Goal: Task Accomplishment & Management: Manage account settings

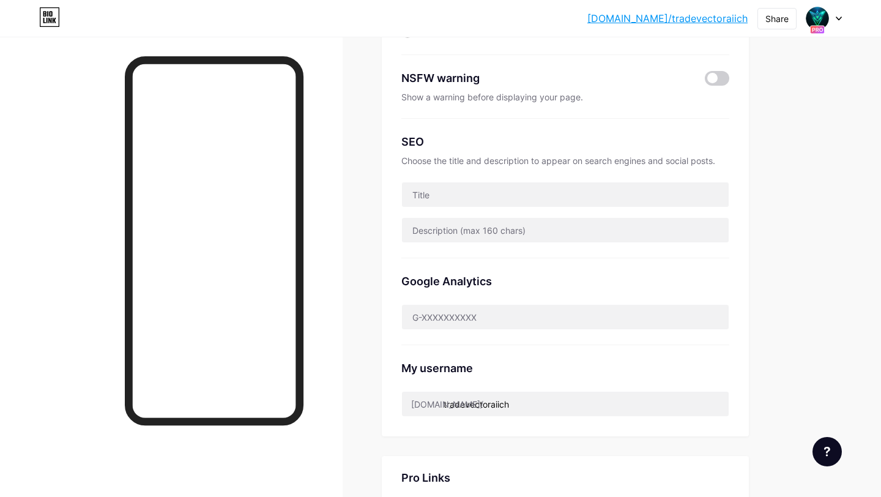
scroll to position [177, 0]
click at [464, 271] on div "Google Analytics" at bounding box center [565, 302] width 328 height 87
click at [464, 193] on input "text" at bounding box center [565, 195] width 327 height 24
paste input "<title>Trade Vector AI Sito Ufficiale 2025</title>"
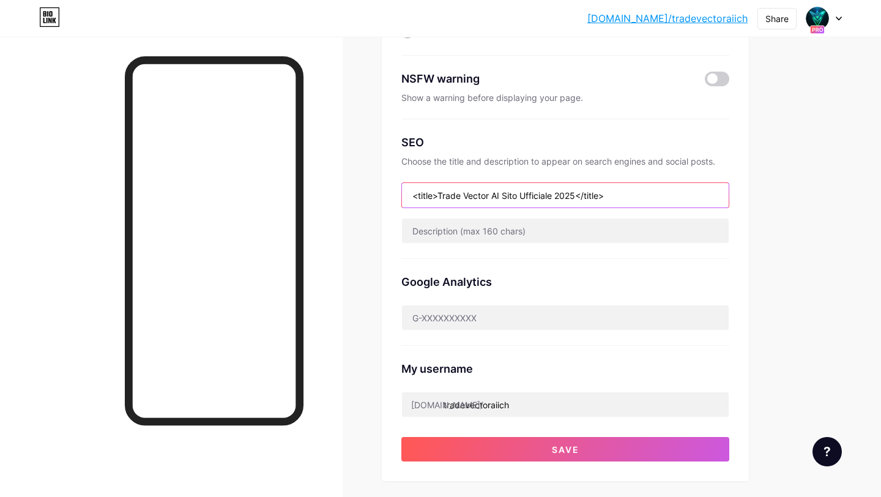
click at [465, 198] on input "<title>Trade Vector AI Sito Ufficiale 2025</title>" at bounding box center [565, 195] width 327 height 24
type input "ъ"
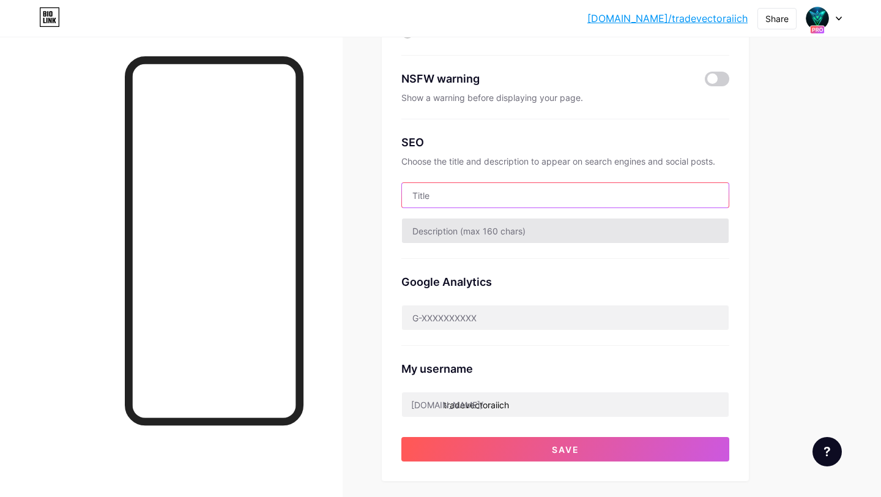
paste input "Trade Vector AI Sito Ufficiale 2025"
type input "Trade Vector AI Sito Ufficiale 2025"
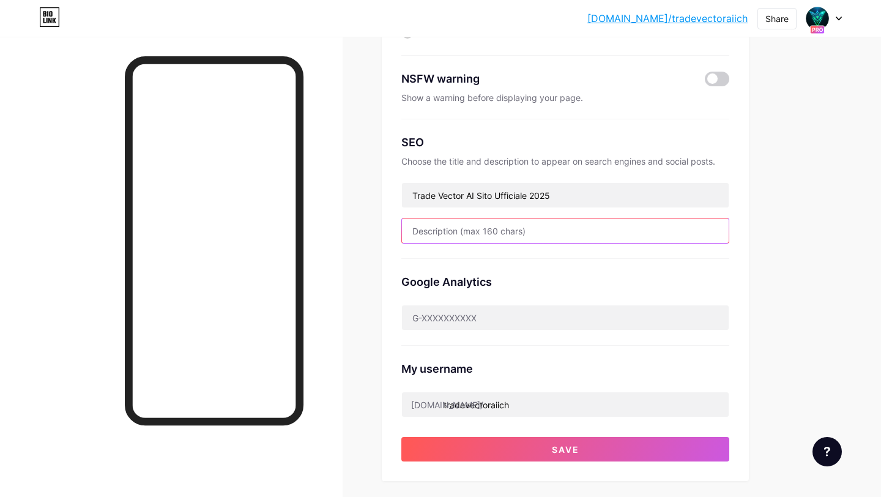
click at [557, 240] on input "text" at bounding box center [565, 230] width 327 height 24
paste input "Inizia a investire in modo intelligente con la nostra piattaforma cripto basata…"
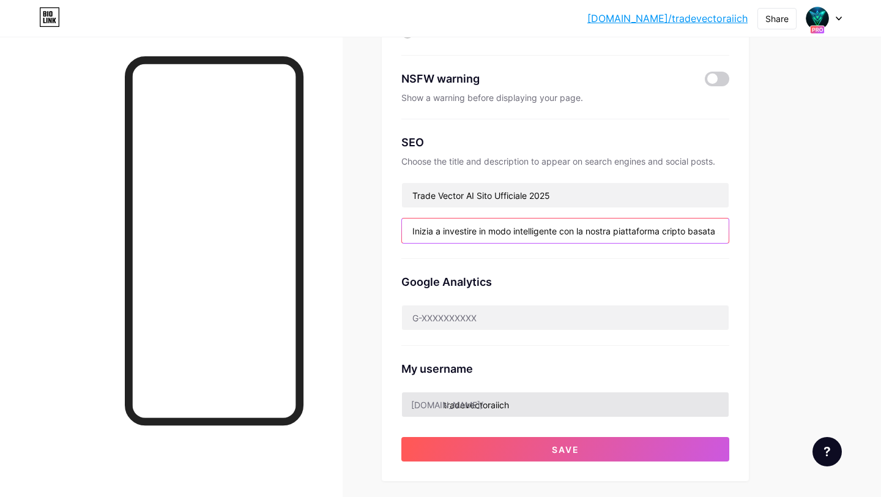
scroll to position [0, 332]
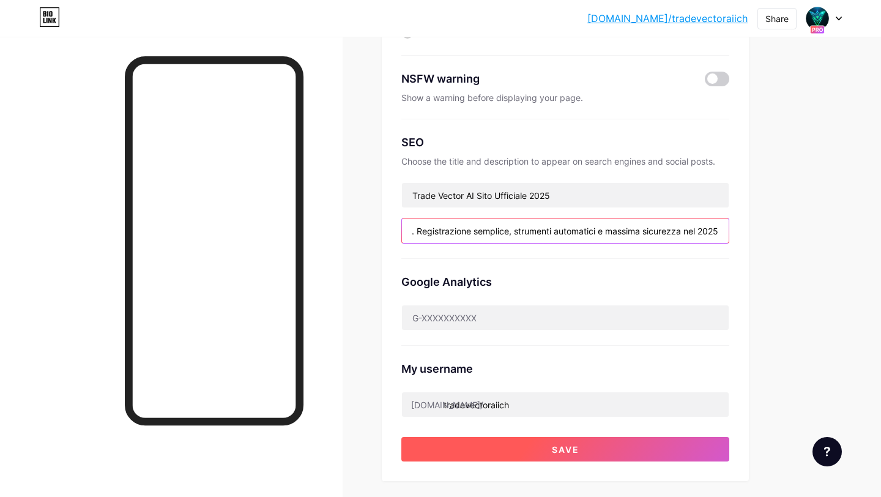
type input "Inizia a investire in modo intelligente con la nostra piattaforma cripto basata…"
click at [552, 445] on span "Save" at bounding box center [566, 449] width 28 height 10
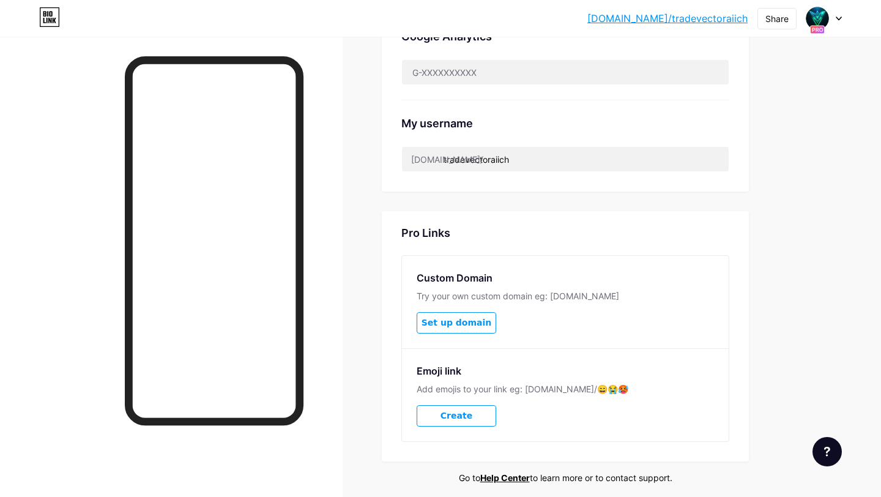
scroll to position [0, 0]
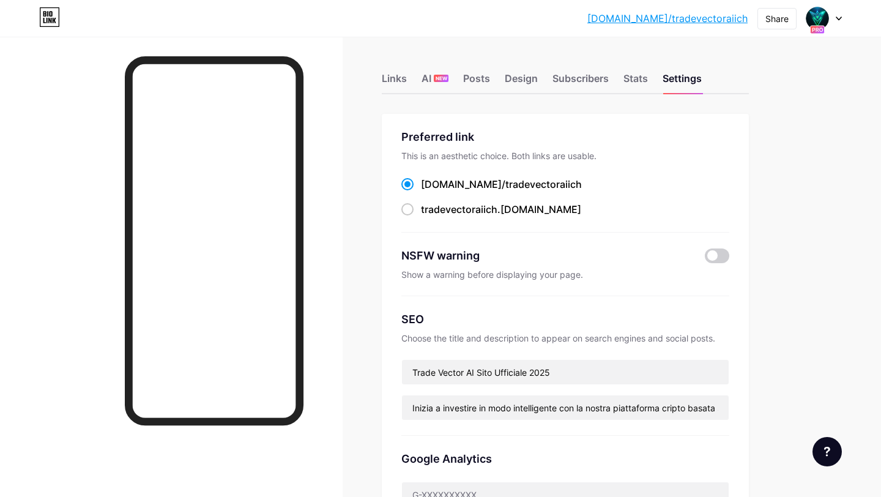
click at [831, 23] on div at bounding box center [823, 18] width 35 height 22
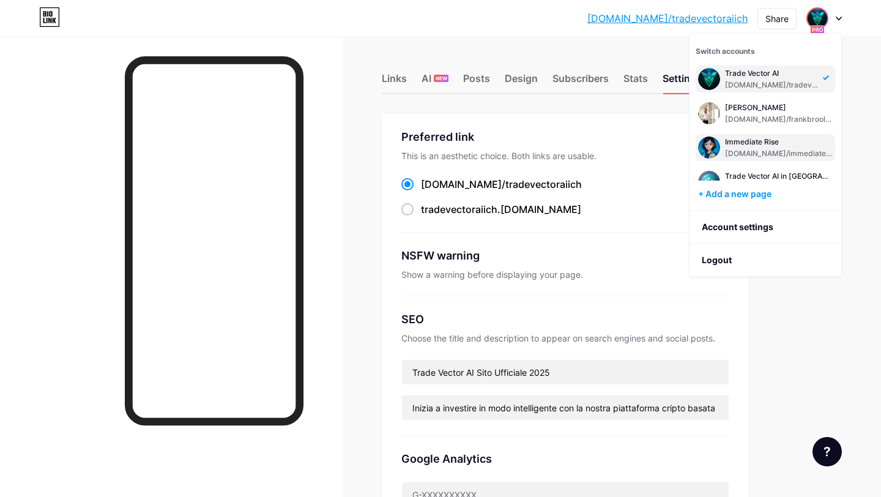
click at [768, 147] on div "Immediate Rise bio.link/immediaterise" at bounding box center [779, 147] width 108 height 22
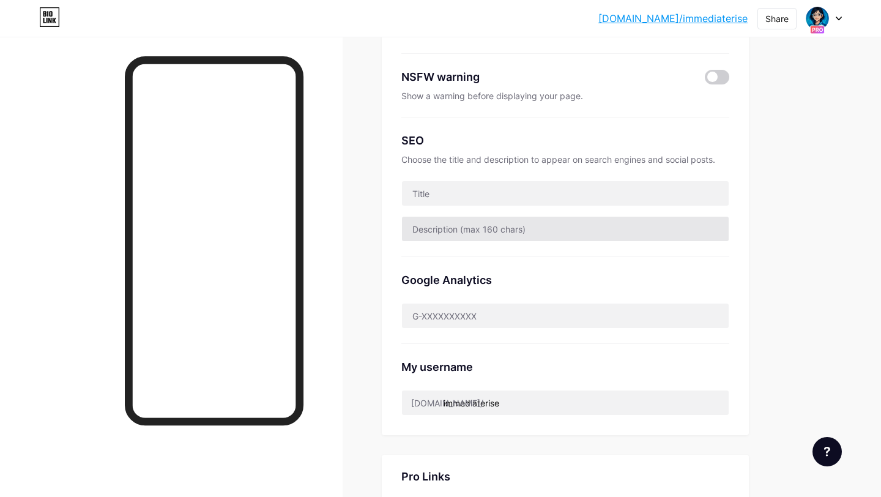
scroll to position [178, 0]
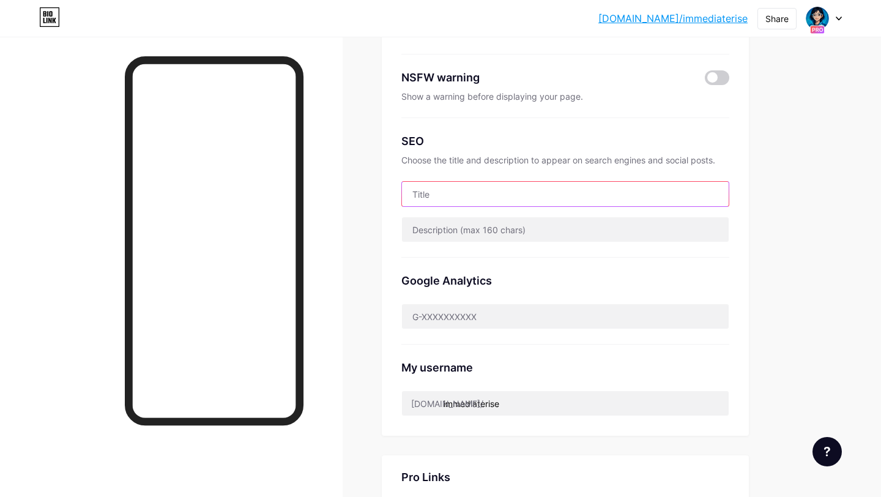
click at [493, 201] on input "text" at bounding box center [565, 194] width 327 height 24
paste input "Trade Vector AI 공식 웹사이트 2025"
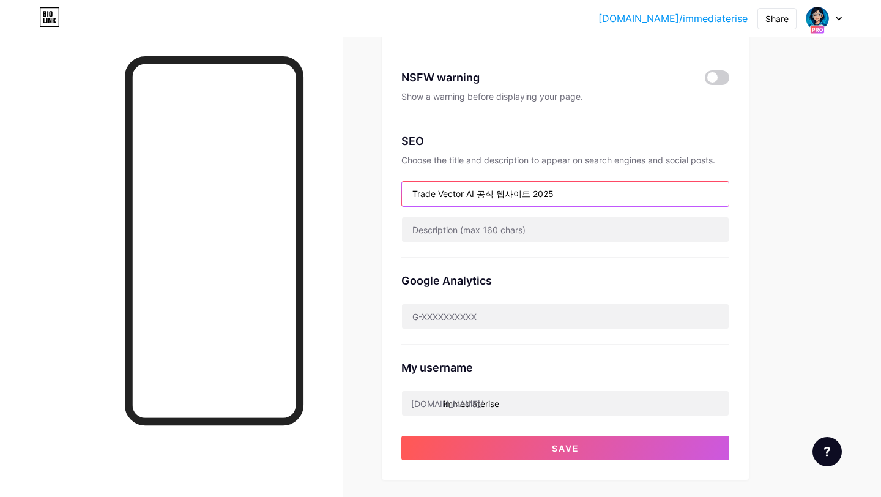
type input "Trade Vector AI 공식 웹사이트 2025"
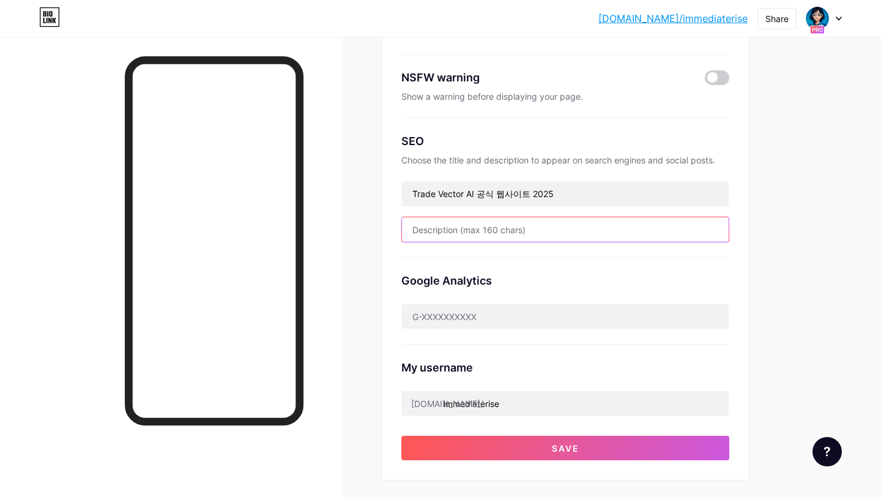
click at [549, 237] on input "text" at bounding box center [565, 229] width 327 height 24
paste input "AI 암호화폐 플랫폼으로 스마트한 투자를 시작하세요. 간편한 가입, 자동 거래 도구, 강력한 보안으로 2025년에도 안심 투자. 지금 바로 T…"
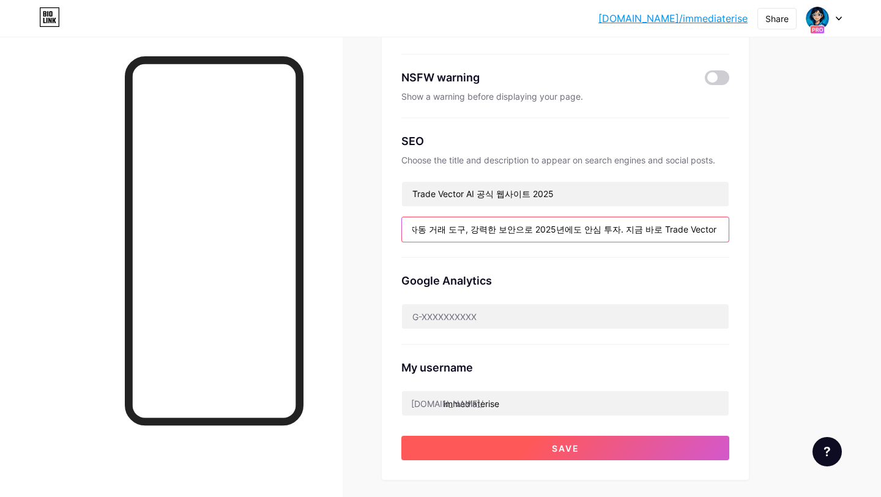
type input "AI 암호화폐 플랫폼으로 스마트한 투자를 시작하세요. 간편한 가입, 자동 거래 도구, 강력한 보안으로 2025년에도 안심 투자. 지금 바로 T…"
click at [548, 442] on button "Save" at bounding box center [565, 447] width 328 height 24
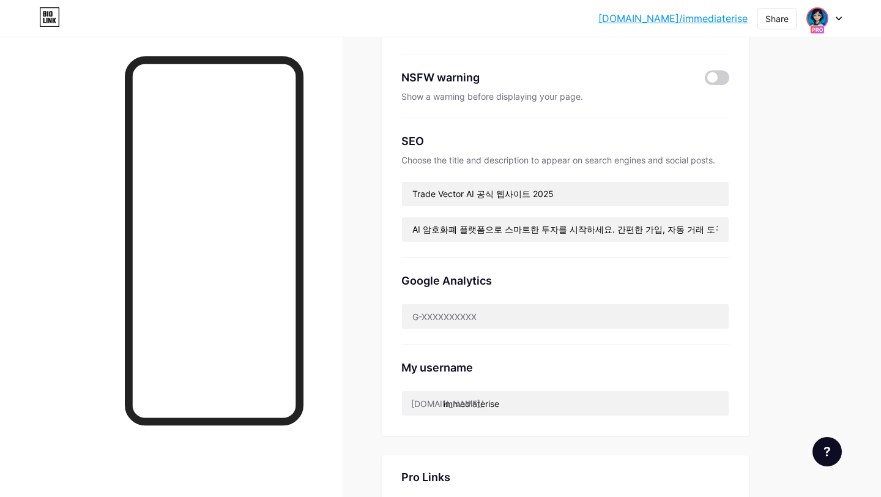
click at [817, 21] on img at bounding box center [817, 19] width 20 height 20
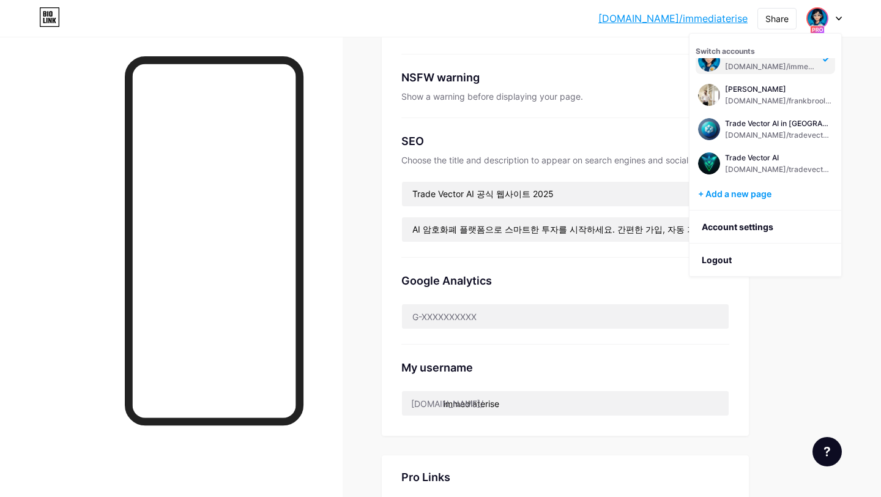
scroll to position [20, 0]
click at [724, 133] on div "Trade Vector AI in Oman bio.link/tradevectoraiom" at bounding box center [764, 127] width 139 height 27
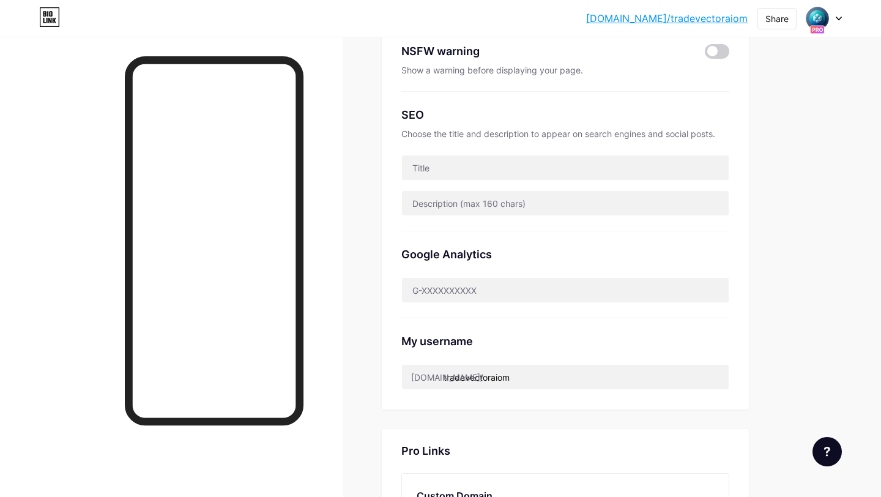
scroll to position [180, 0]
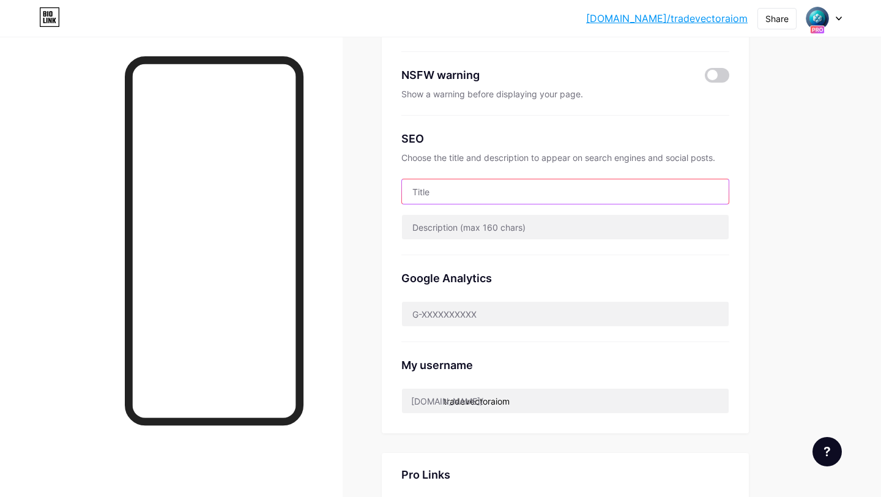
click at [483, 191] on input "text" at bounding box center [565, 191] width 327 height 24
paste input "Trade Vector AI الموقع الرسمي 2025"
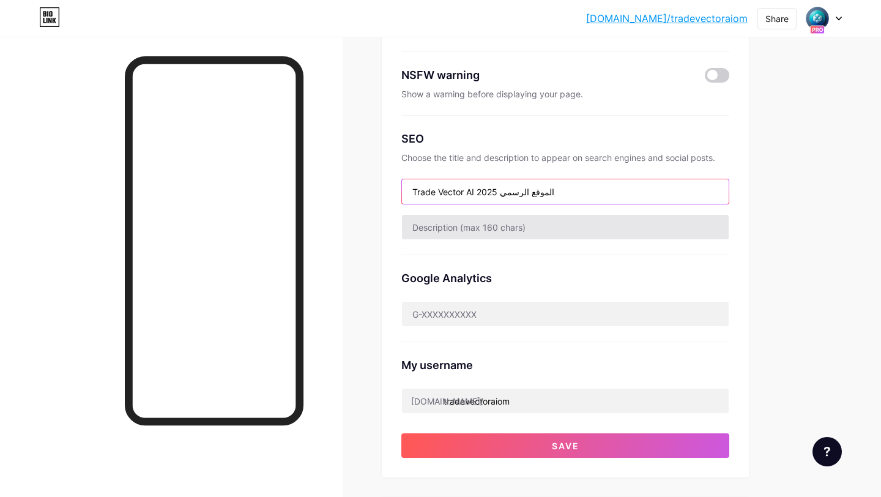
type input "Trade Vector AI الموقع الرسمي 2025"
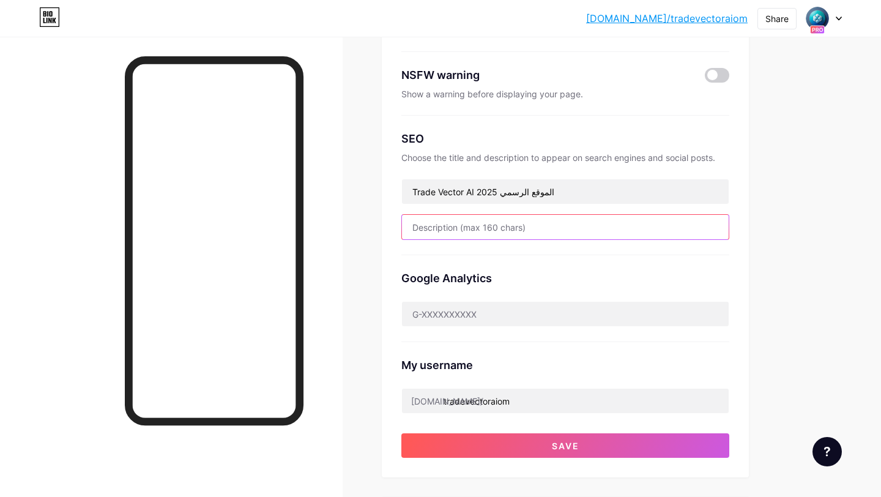
click at [484, 226] on input "text" at bounding box center [565, 227] width 327 height 24
paste input "ابدأ الاستثمار بذكاء مع منصتنا للعملات الرقمية بالذكاء الاصطناعي في عُمان. تسجي…"
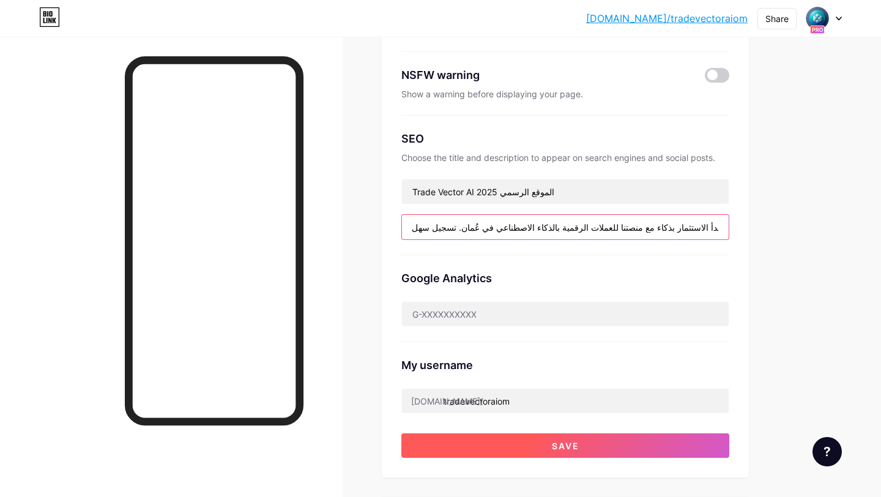
type input "ابدأ الاستثمار بذكاء مع منصتنا للعملات الرقمية بالذكاء الاصطناعي في عُمان. تسجي…"
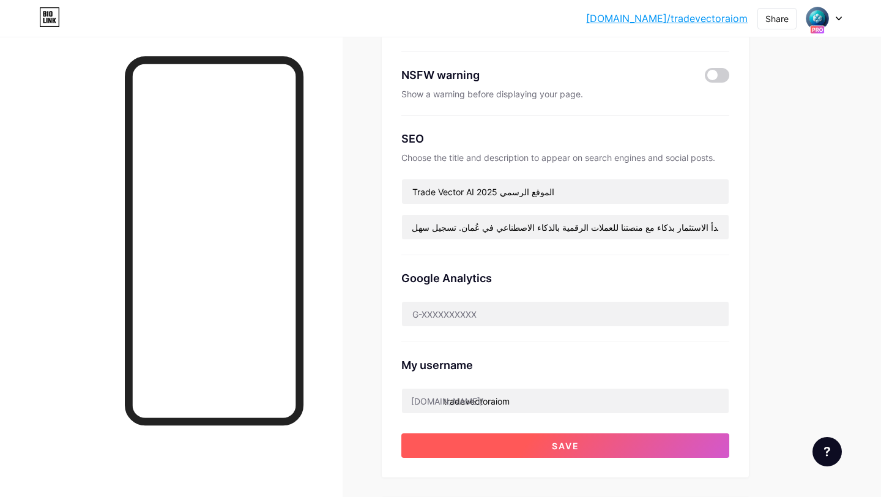
scroll to position [0, 0]
click at [578, 434] on button "Save" at bounding box center [565, 445] width 328 height 24
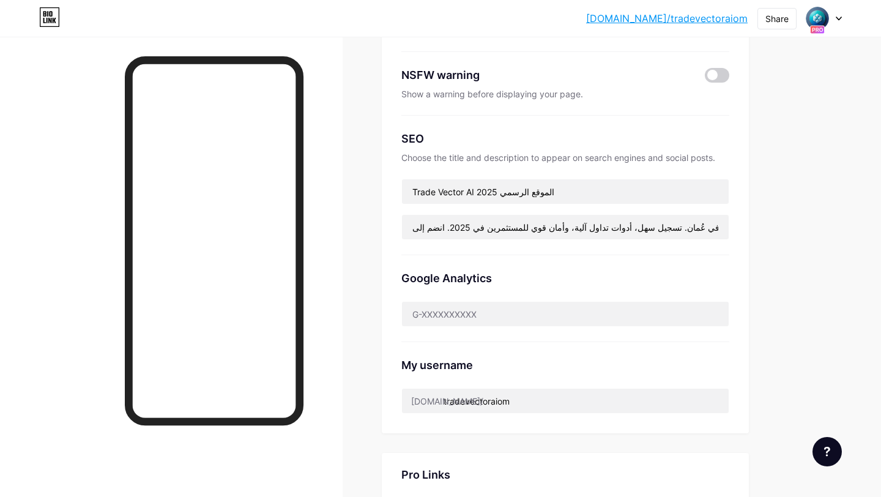
click at [837, 24] on div at bounding box center [823, 18] width 35 height 22
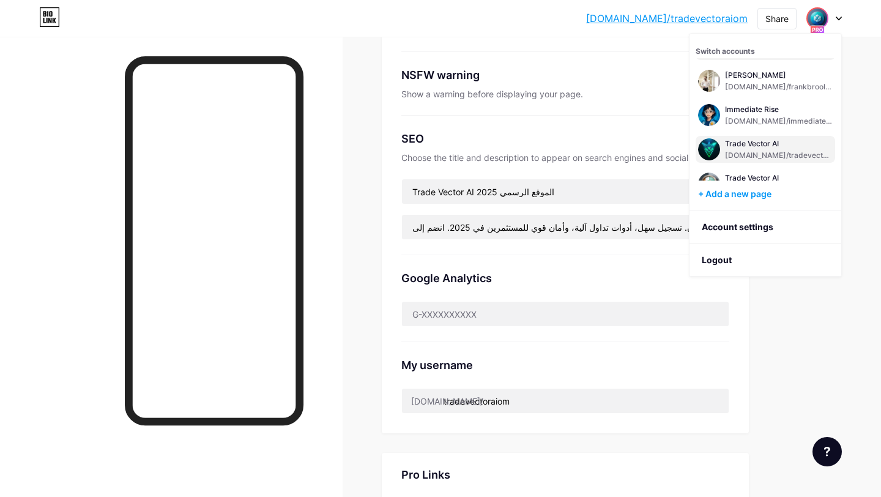
scroll to position [49, 0]
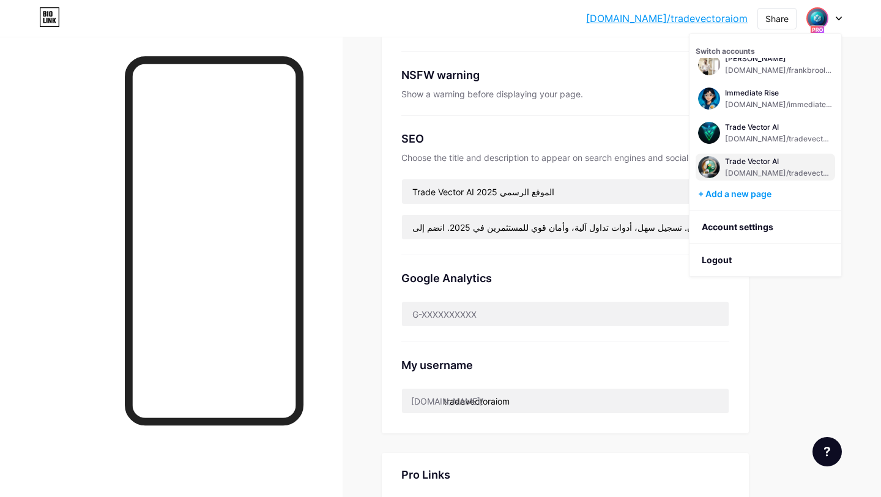
click at [786, 165] on div "Trade Vector AI" at bounding box center [779, 162] width 108 height 10
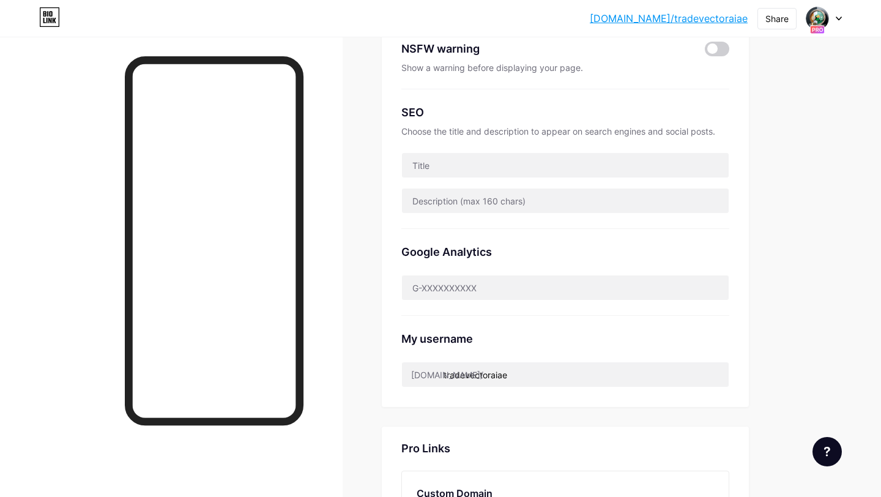
scroll to position [206, 0]
click at [514, 168] on input "text" at bounding box center [565, 166] width 327 height 24
paste input "Trade Vector AI الموقع الرسمي 2025"
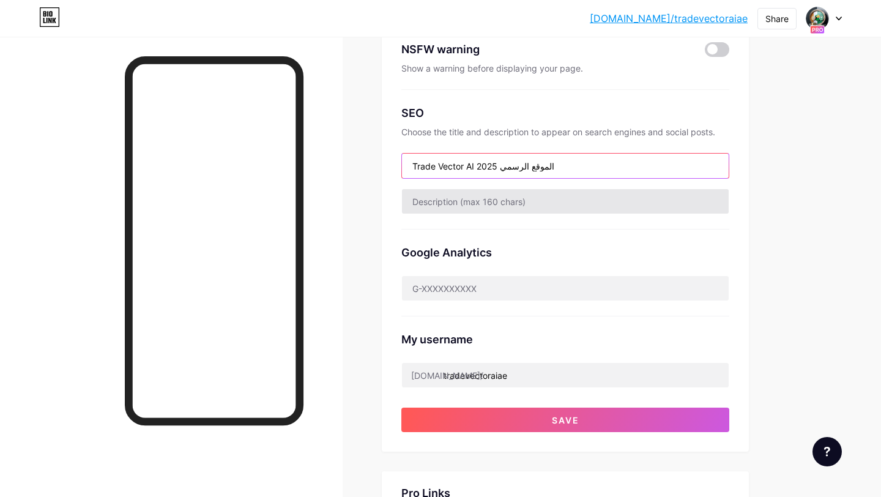
type input "Trade Vector AI الموقع الرسمي 2025"
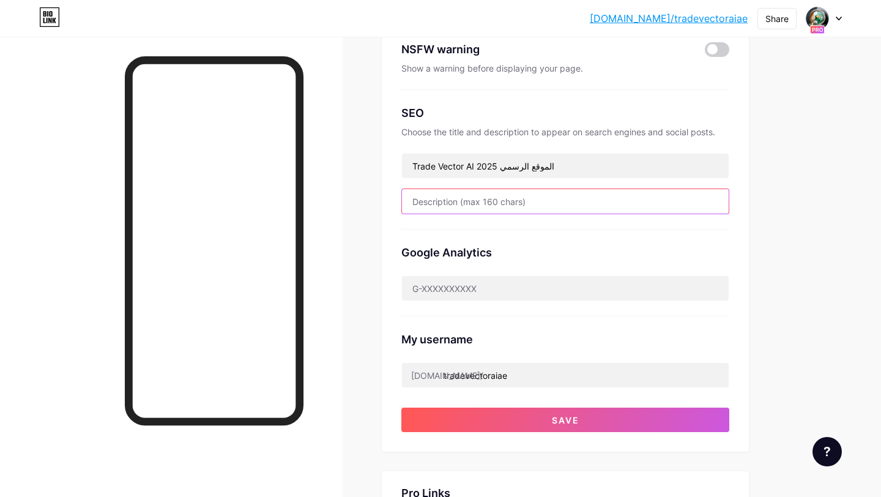
click at [517, 197] on input "text" at bounding box center [565, 201] width 327 height 24
paste input "ابدأ الاستثمار بذكاء مع منصتنا للعملات الرقمية بالذكاء الاصطناعي في الإمارات ال…"
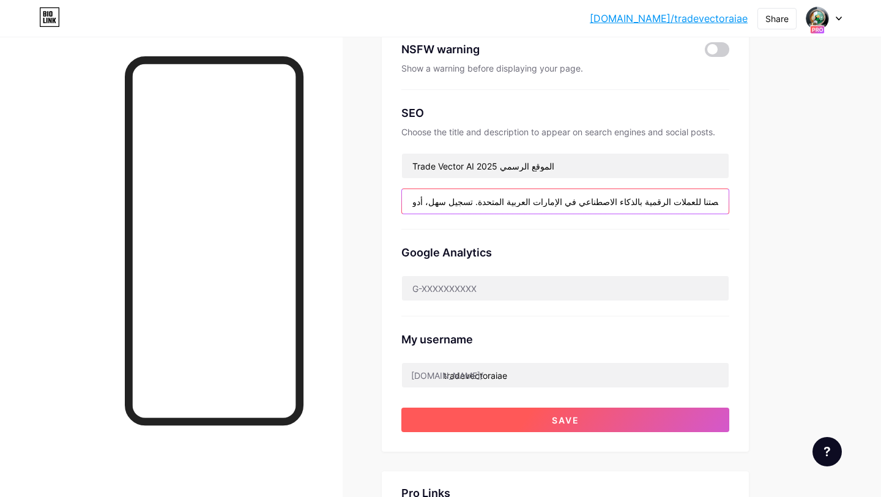
type input "ابدأ الاستثمار بذكاء مع منصتنا للعملات الرقمية بالذكاء الاصطناعي في الإمارات ال…"
click at [575, 420] on span "Save" at bounding box center [566, 420] width 28 height 10
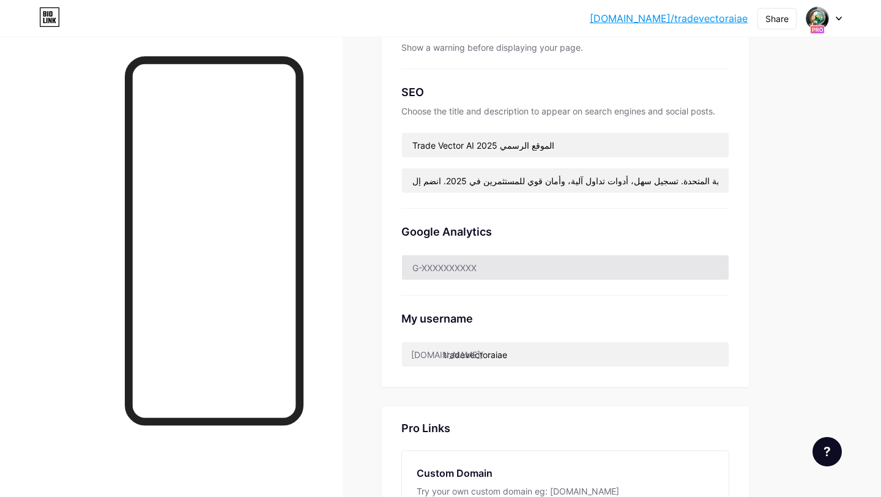
scroll to position [225, 0]
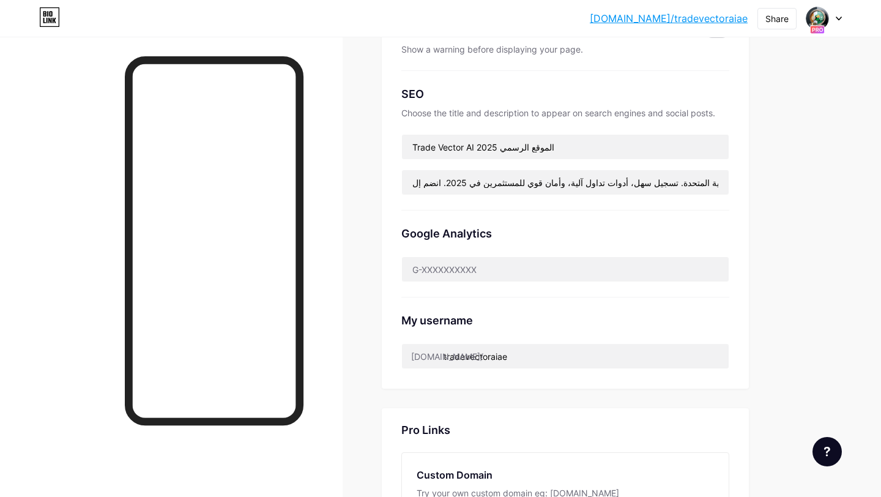
click at [843, 10] on div "bio.link/tradev... bio.link/tradevectoraiae Share Switch accounts Trade Vector …" at bounding box center [440, 18] width 881 height 22
click at [838, 19] on icon at bounding box center [838, 18] width 5 height 3
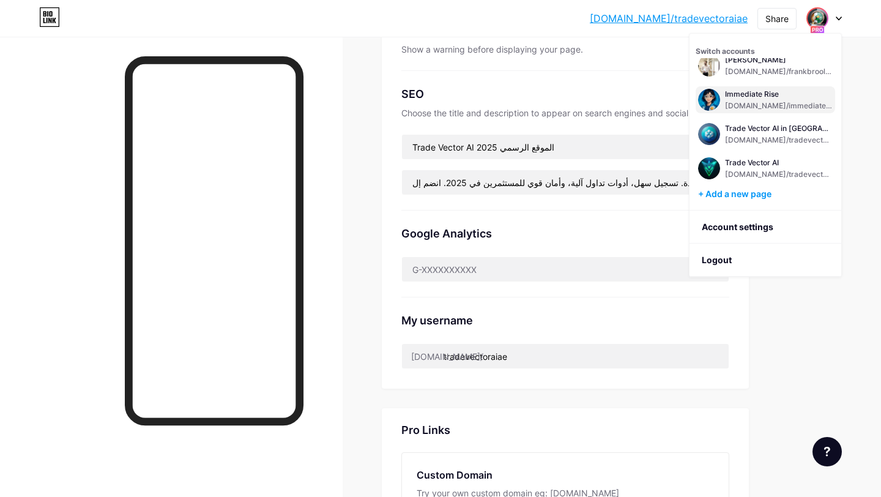
scroll to position [49, 0]
click at [477, 215] on div "Google Analytics" at bounding box center [565, 253] width 328 height 87
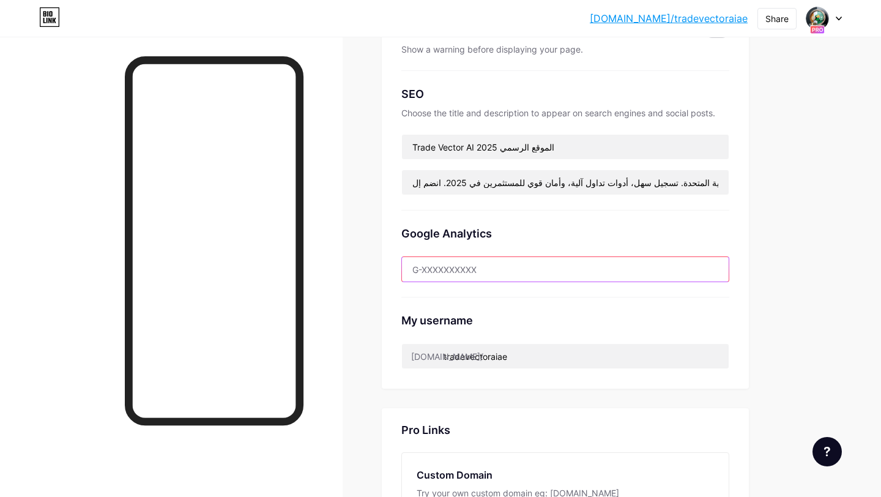
click at [484, 262] on input "text" at bounding box center [565, 269] width 327 height 24
click at [486, 264] on input "text" at bounding box center [565, 269] width 327 height 24
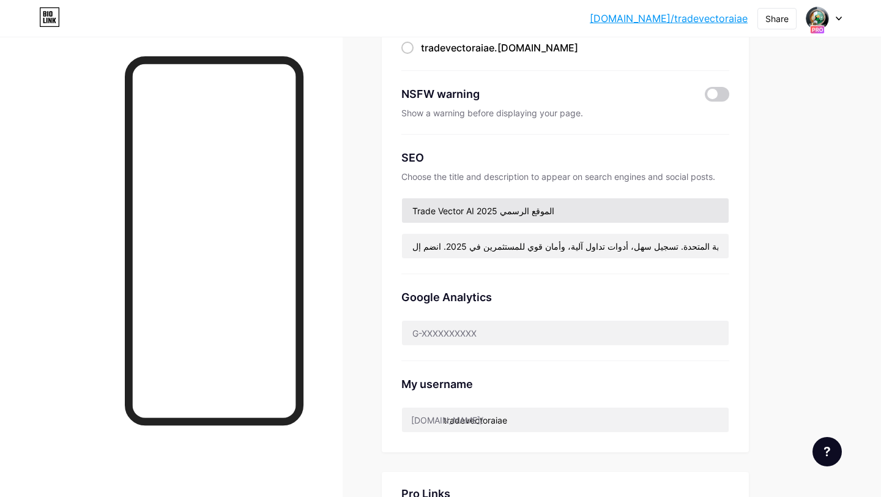
scroll to position [0, 0]
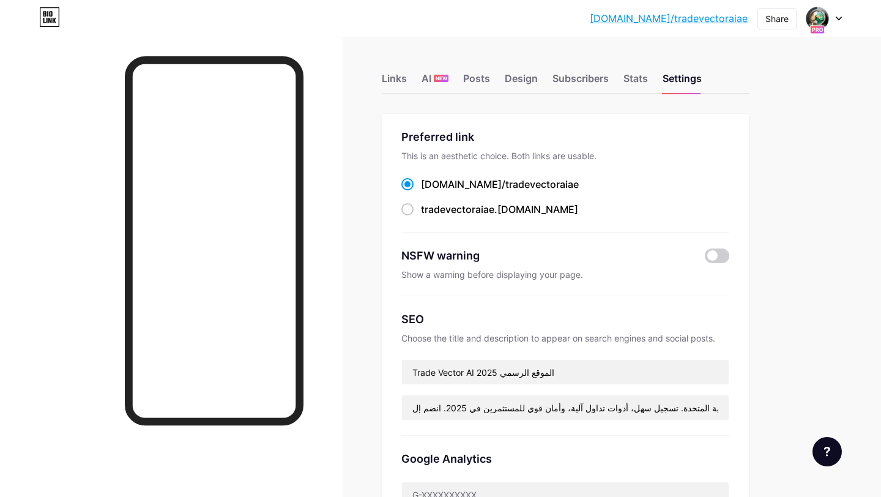
click at [828, 17] on div at bounding box center [817, 18] width 22 height 22
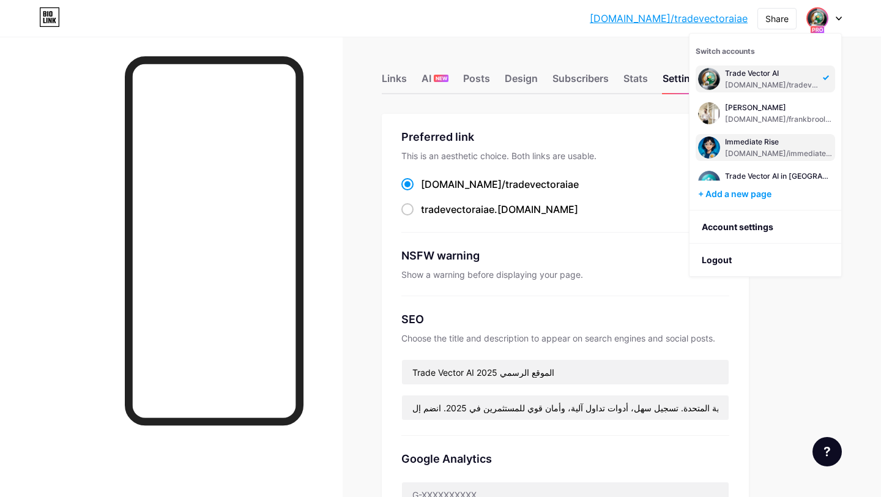
scroll to position [46, 0]
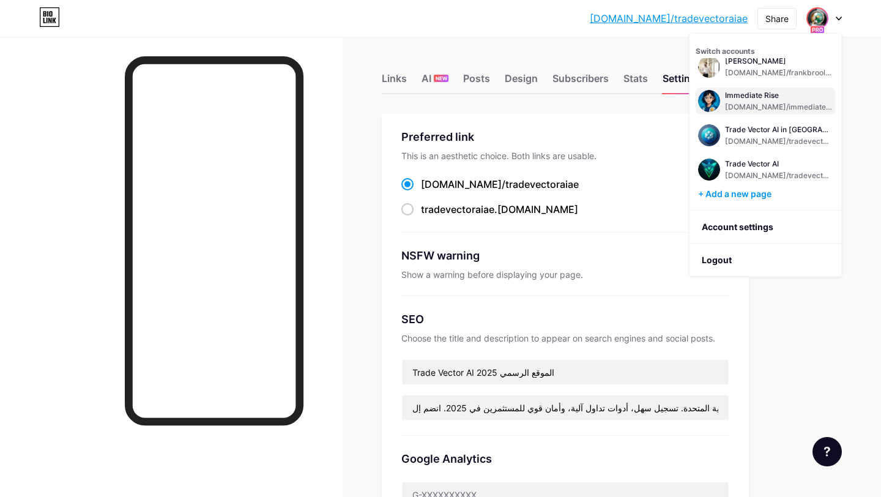
click at [755, 101] on div "Immediate Rise bio.link/immediaterise" at bounding box center [779, 101] width 108 height 22
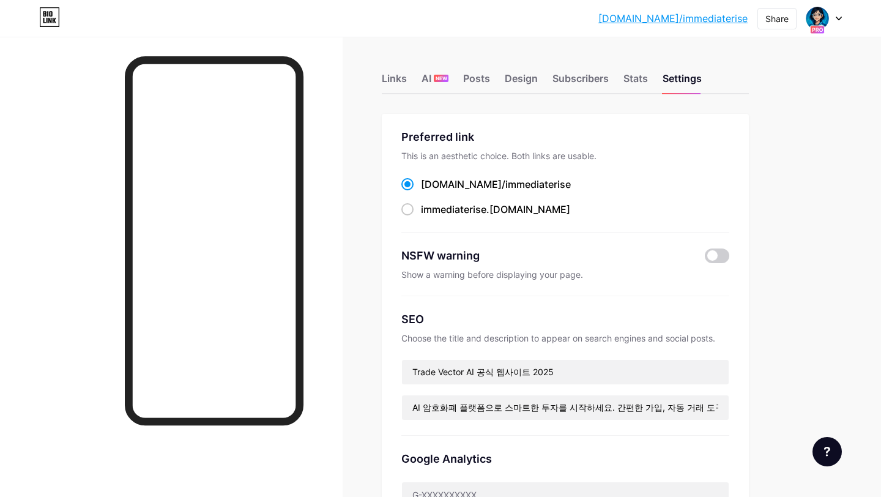
click at [728, 20] on link "[DOMAIN_NAME]/immediaterise" at bounding box center [672, 18] width 149 height 15
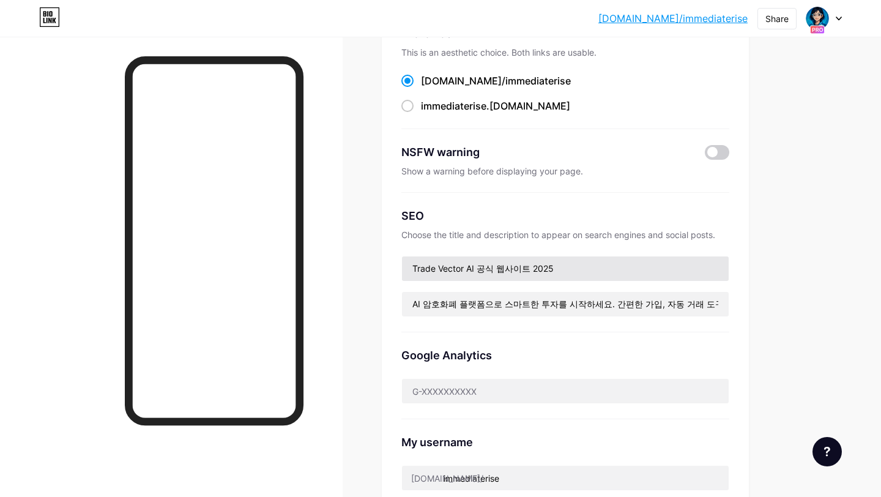
scroll to position [119, 0]
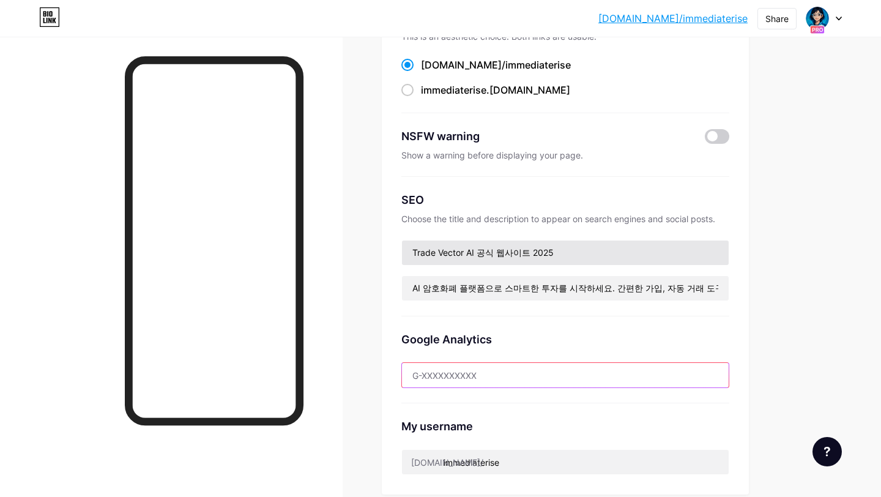
click at [507, 363] on input "text" at bounding box center [565, 375] width 327 height 24
paste input "ZJKZPWG84Z"
type input "ZJKZPWG84Z"
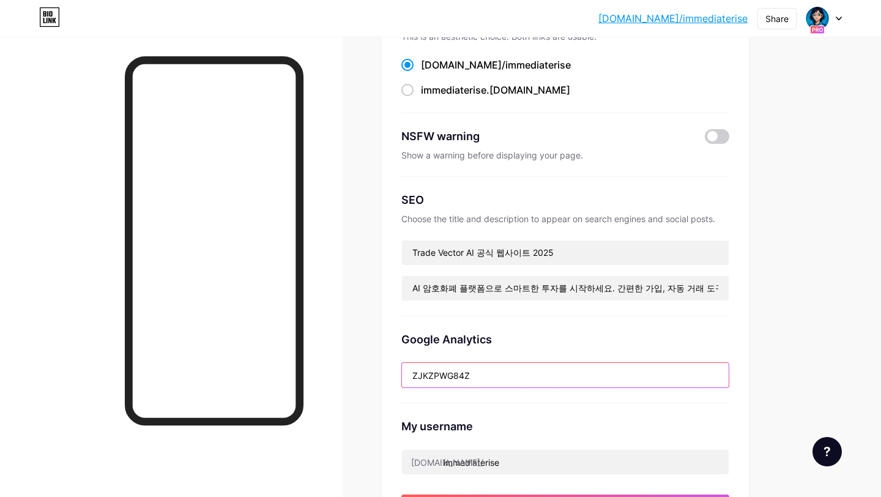
click at [507, 367] on input "ZJKZPWG84Z" at bounding box center [565, 375] width 327 height 24
paste input "G-ZJKZPWG84Z"
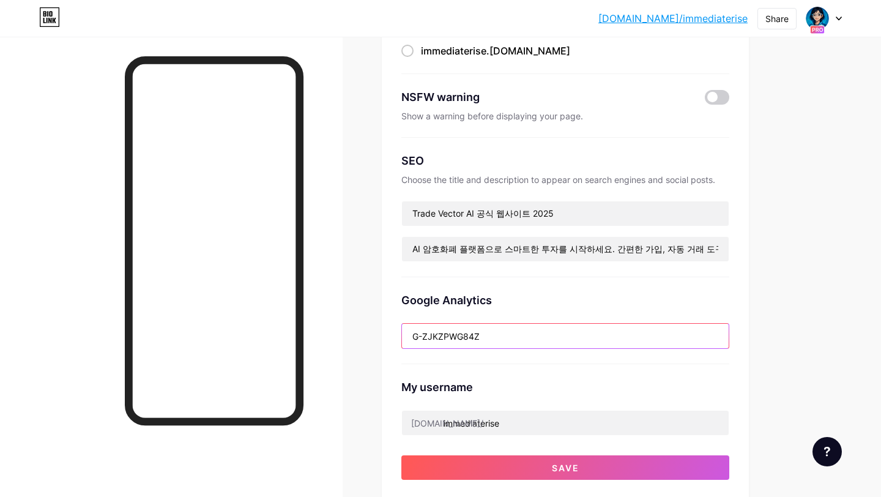
scroll to position [165, 0]
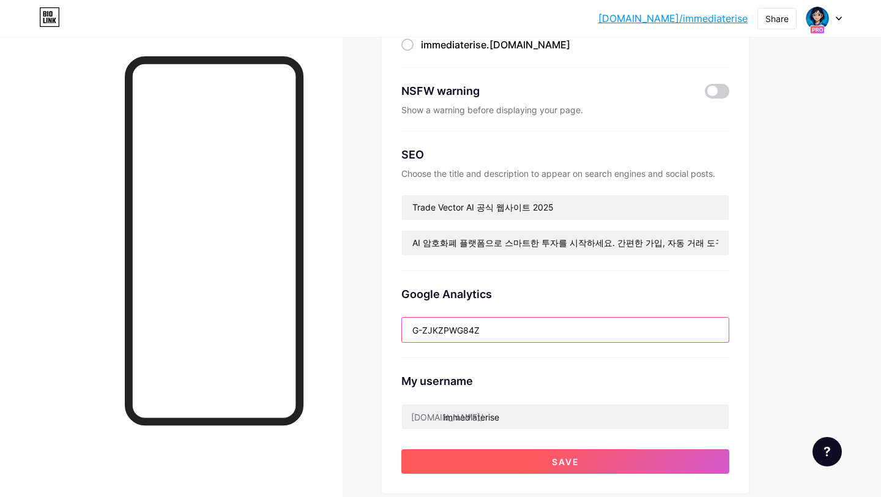
type input "G-ZJKZPWG84Z"
click at [550, 466] on button "Save" at bounding box center [565, 461] width 328 height 24
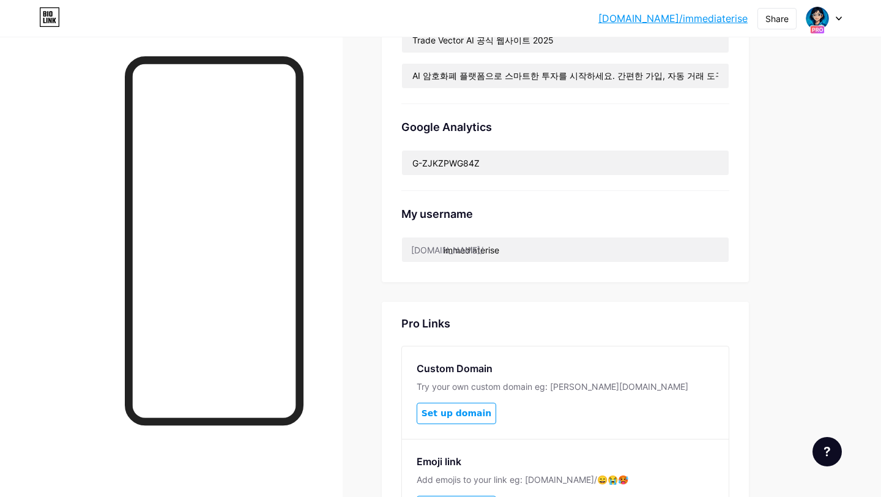
scroll to position [333, 0]
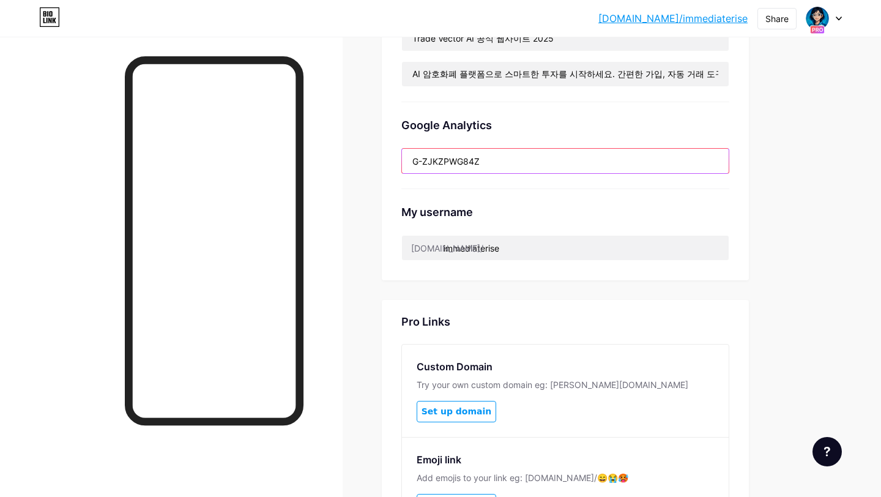
click at [508, 153] on input "G-ZJKZPWG84Z" at bounding box center [565, 161] width 327 height 24
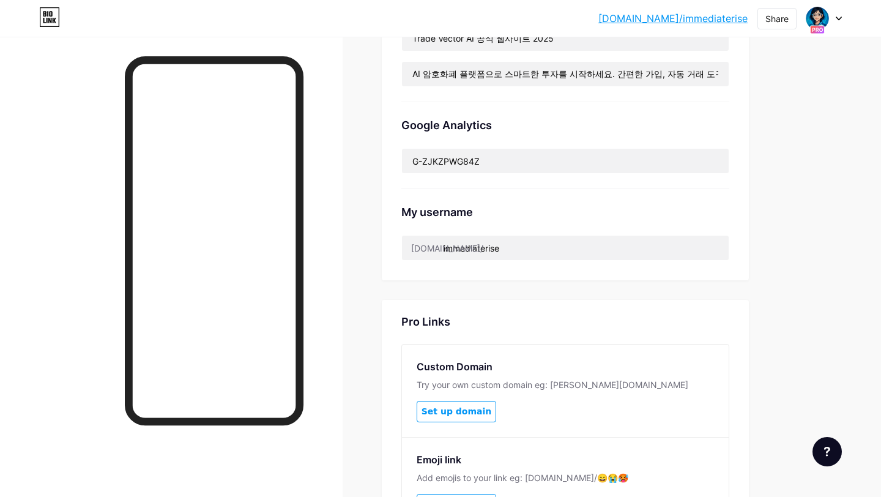
click at [517, 133] on div "Google Analytics G-ZJKZPWG84Z" at bounding box center [565, 145] width 328 height 87
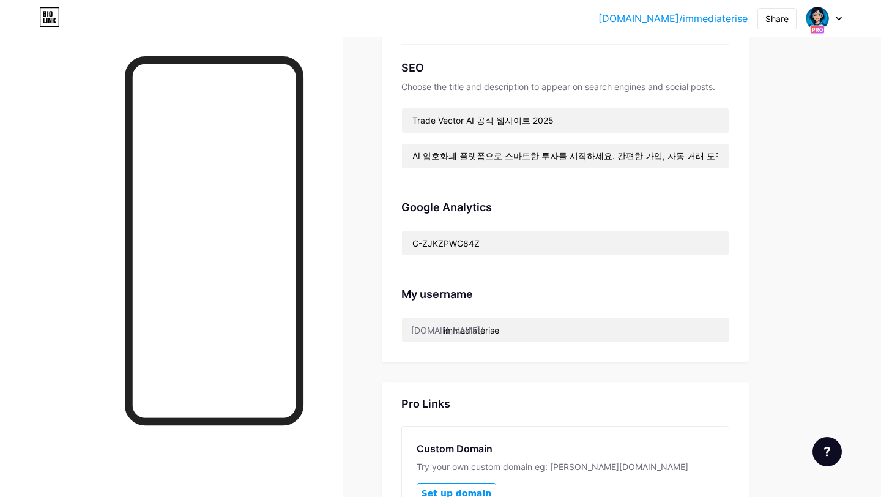
scroll to position [0, 0]
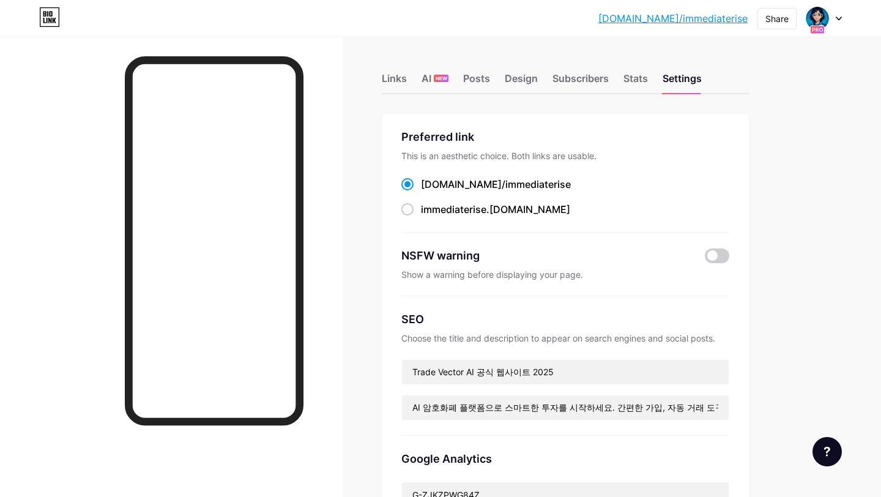
click at [836, 23] on div at bounding box center [823, 18] width 35 height 22
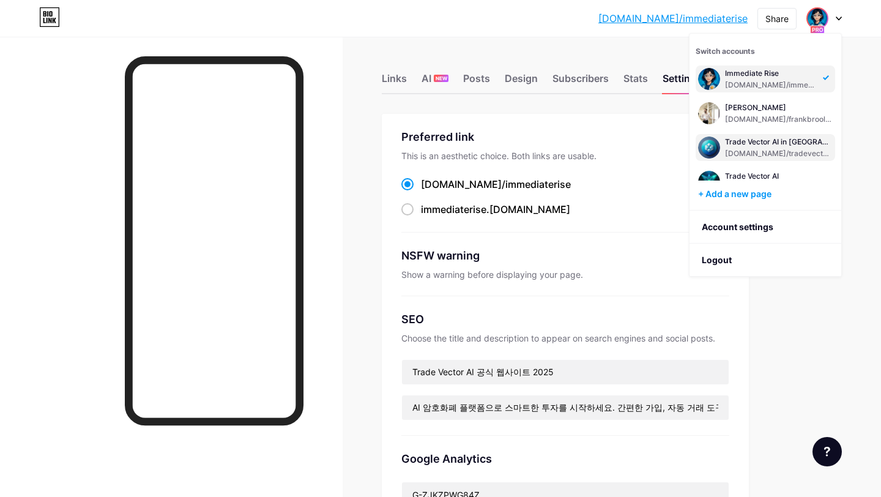
click at [743, 147] on div "Trade Vector AI in [GEOGRAPHIC_DATA] [DOMAIN_NAME]/tradevectoraiom" at bounding box center [779, 147] width 108 height 22
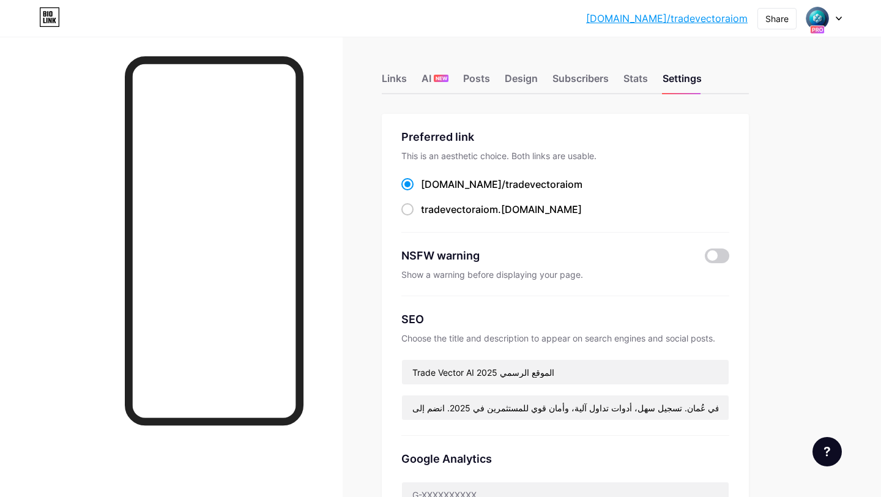
scroll to position [176, 0]
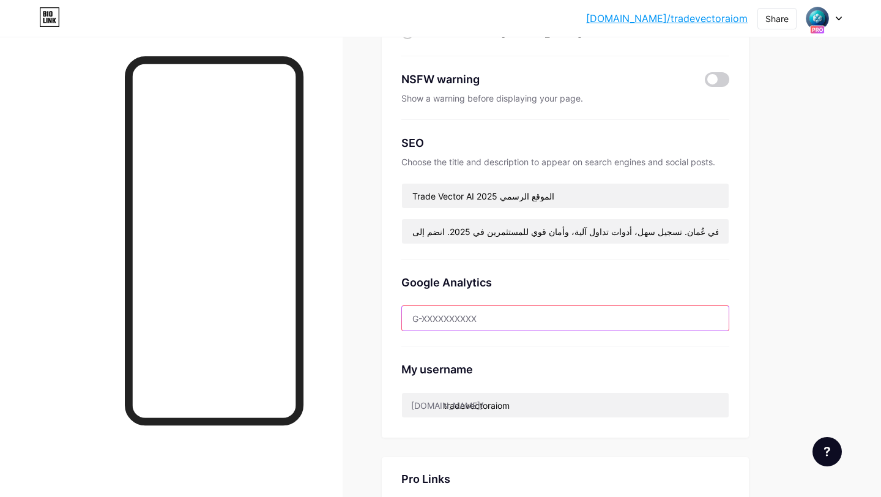
click at [480, 318] on input "text" at bounding box center [565, 318] width 327 height 24
paste input "G-W9FZ0Q6XSJ"
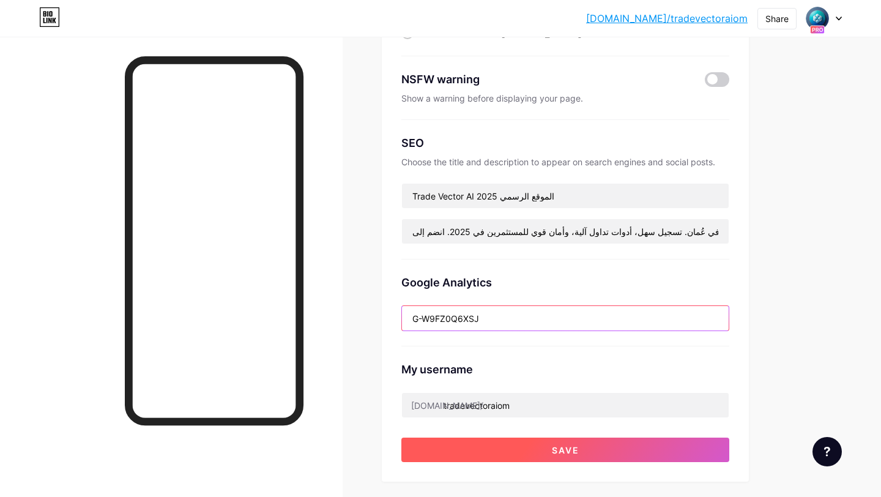
type input "G-W9FZ0Q6XSJ"
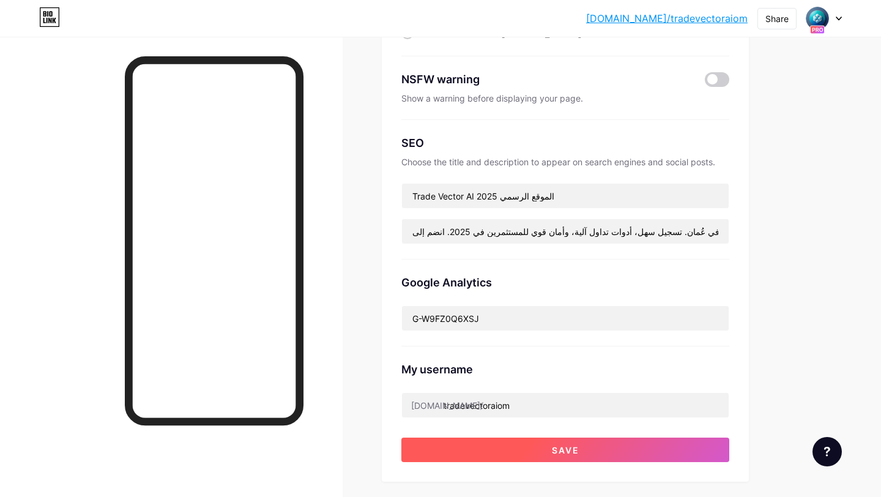
click at [503, 441] on button "Save" at bounding box center [565, 449] width 328 height 24
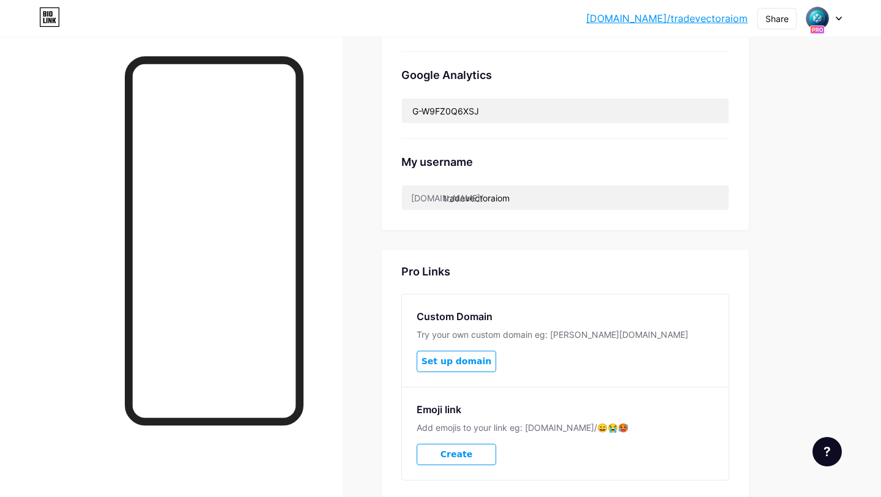
scroll to position [393, 0]
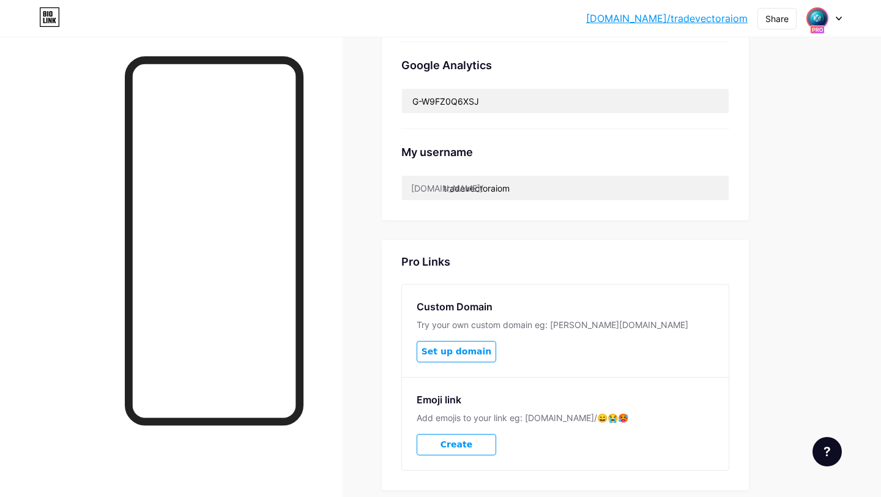
click at [813, 12] on img at bounding box center [817, 19] width 20 height 20
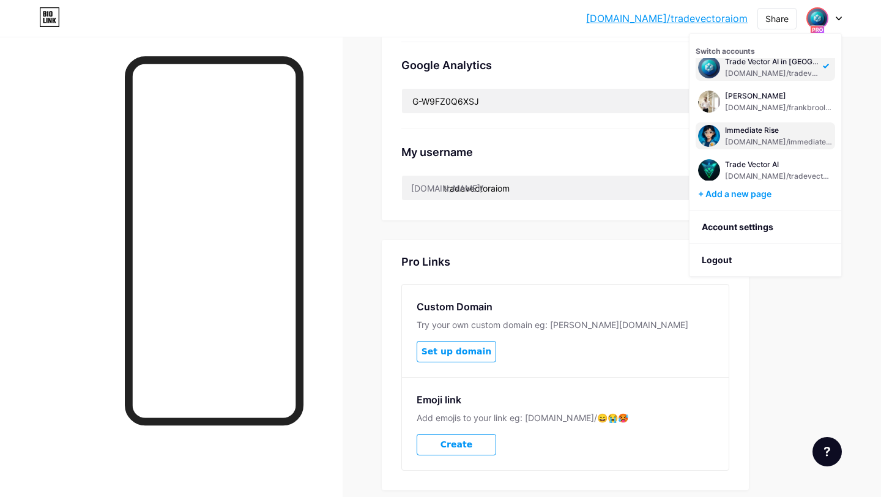
scroll to position [19, 0]
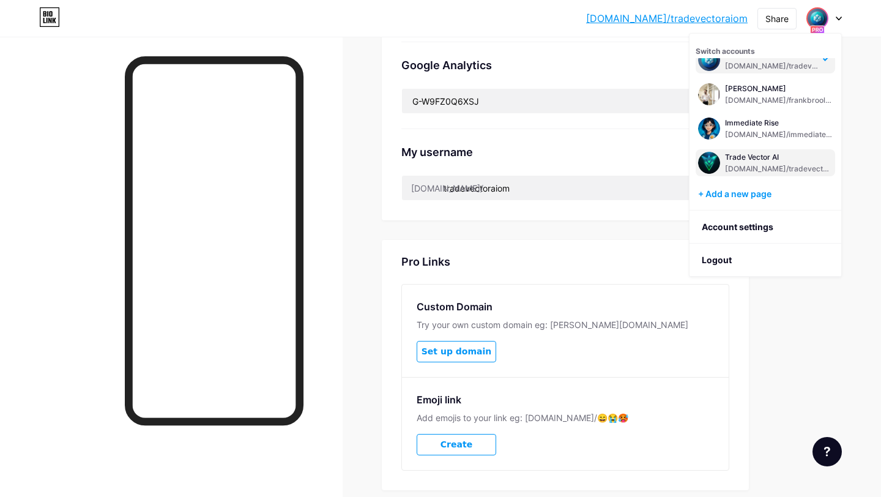
click at [766, 163] on div "Trade Vector AI [DOMAIN_NAME]/tradevectoraiich" at bounding box center [779, 163] width 108 height 22
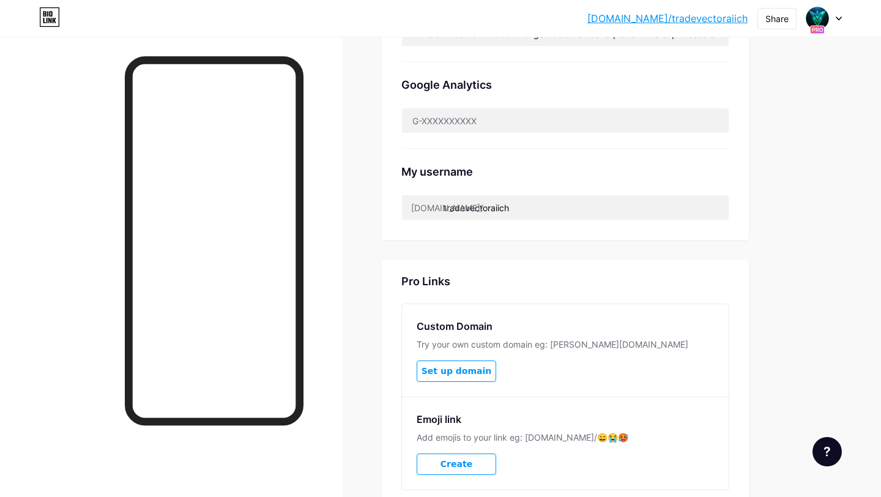
scroll to position [365, 0]
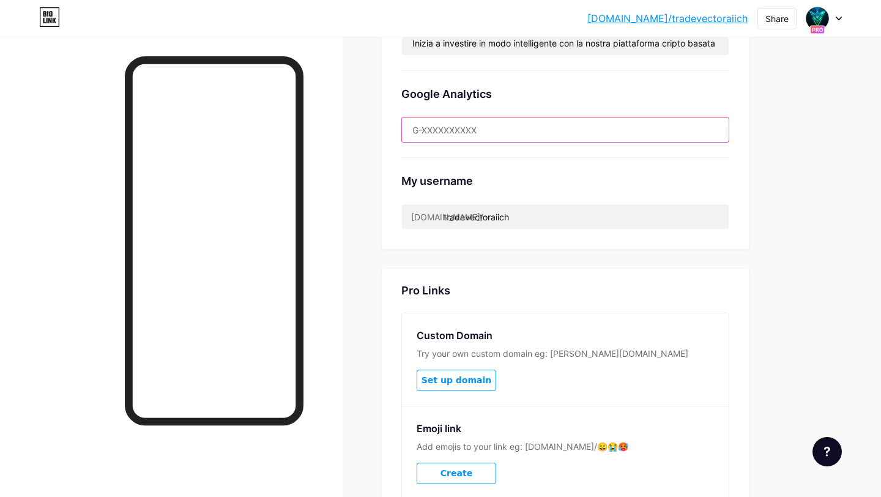
click at [468, 132] on input "text" at bounding box center [565, 129] width 327 height 24
paste input "G-DYNQE9Q43E"
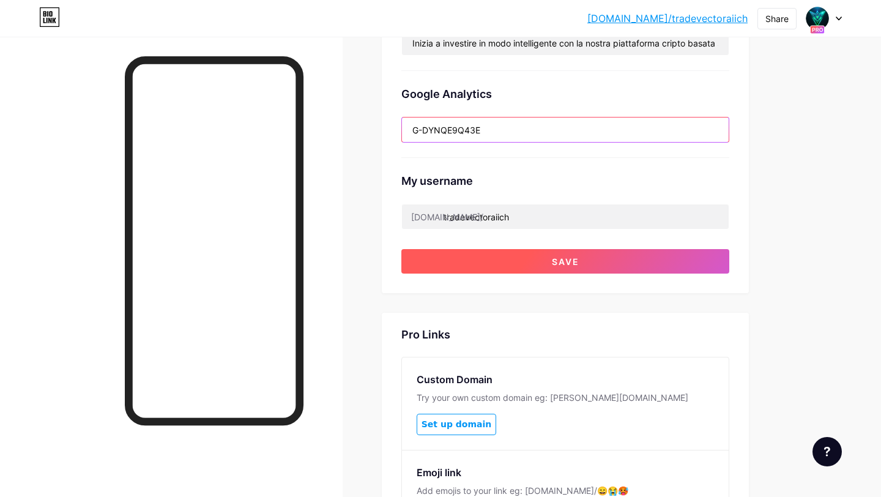
type input "G-DYNQE9Q43E"
click at [483, 263] on button "Save" at bounding box center [565, 261] width 328 height 24
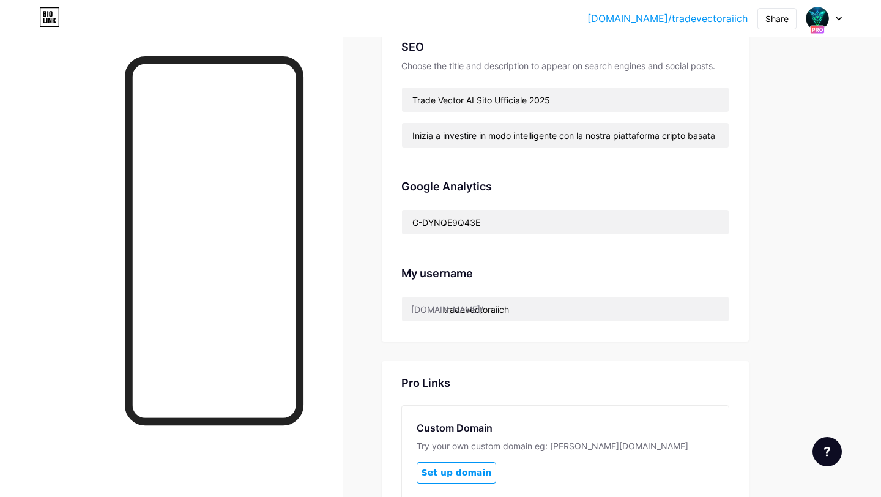
scroll to position [272, 0]
click at [826, 22] on span at bounding box center [817, 19] width 20 height 20
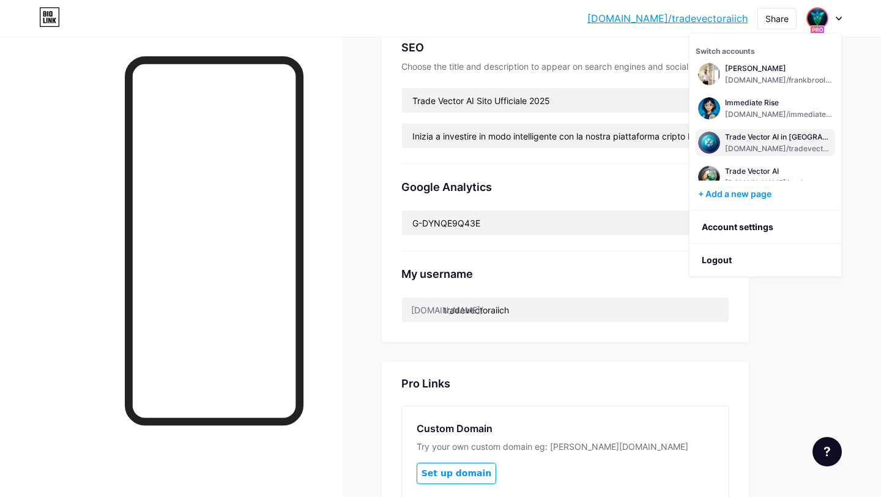
scroll to position [49, 0]
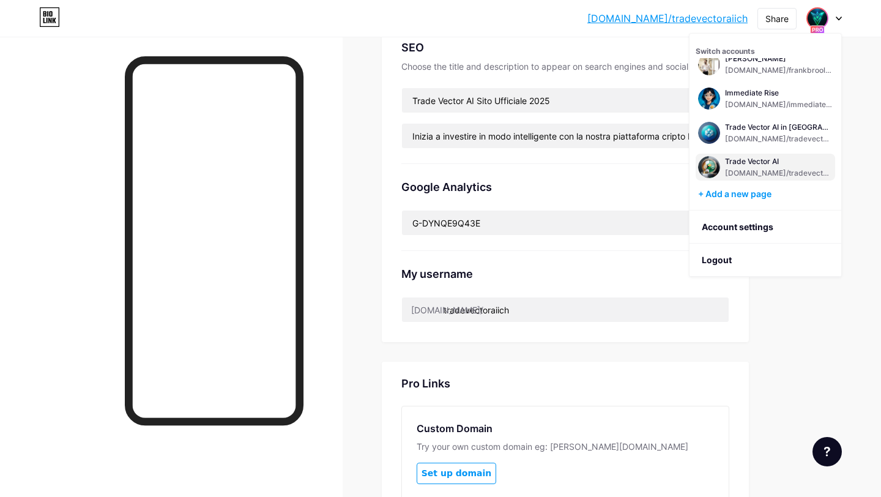
click at [769, 167] on div "Trade Vector AI [DOMAIN_NAME]/tradevectoraiae" at bounding box center [779, 167] width 108 height 22
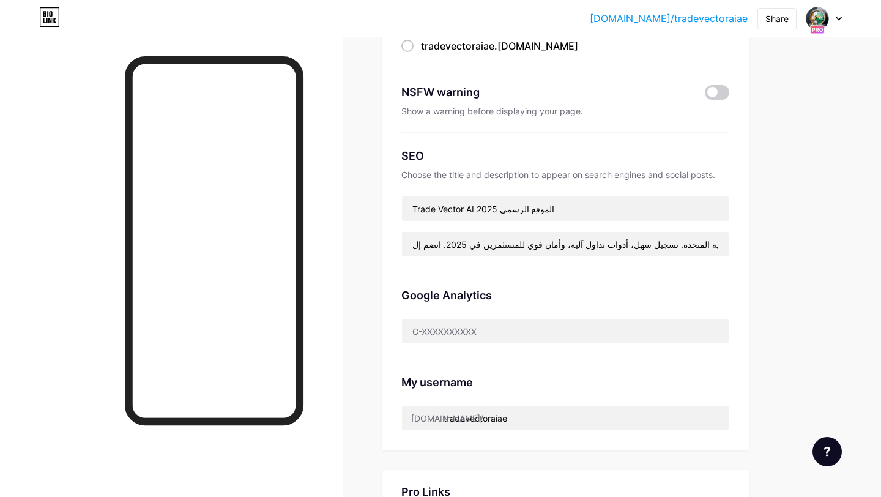
scroll to position [164, 0]
click at [637, 330] on input "text" at bounding box center [565, 330] width 327 height 24
paste input "G-0ZV5Y35G5Y"
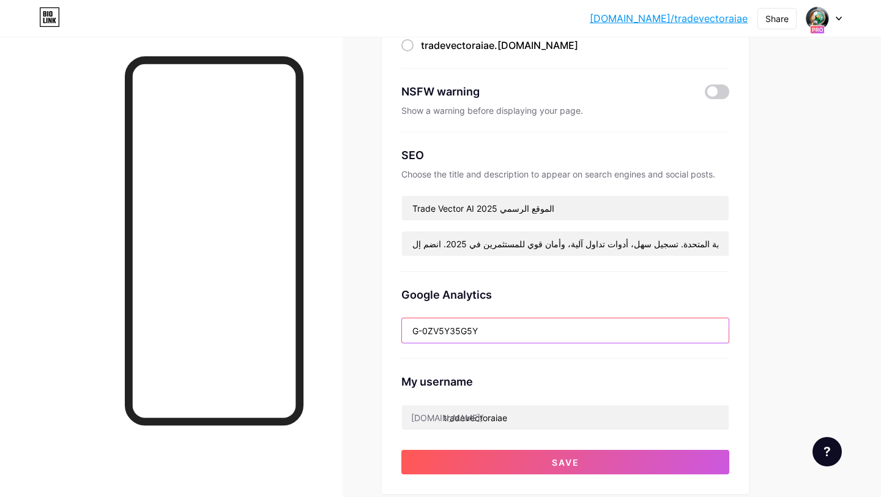
scroll to position [445, 0]
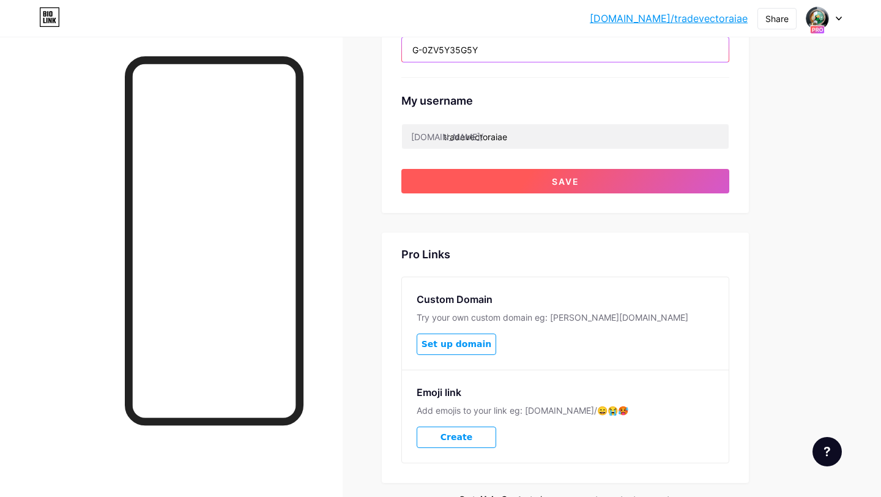
type input "G-0ZV5Y35G5Y"
click at [607, 175] on button "Save" at bounding box center [565, 181] width 328 height 24
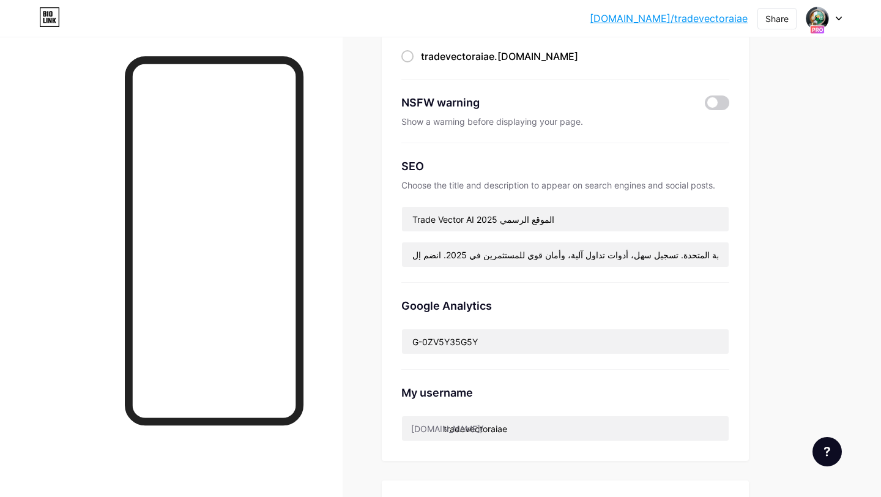
scroll to position [152, 0]
click at [584, 306] on div "Google Analytics" at bounding box center [565, 306] width 328 height 17
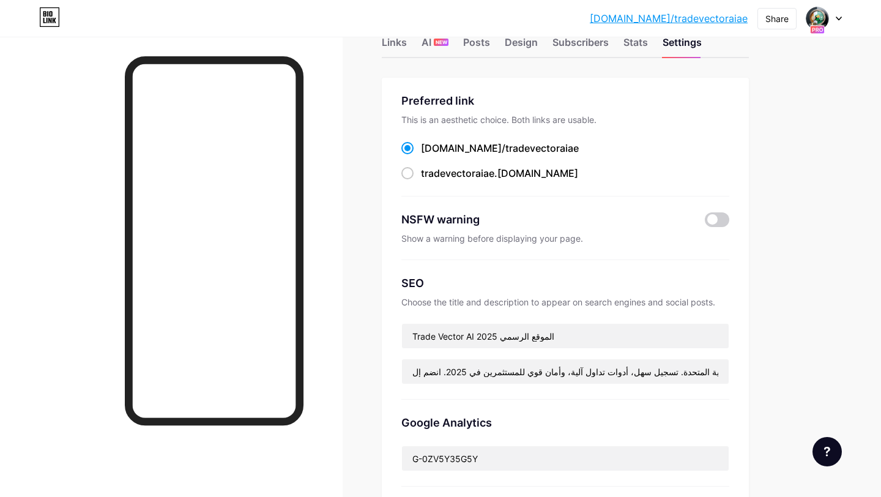
scroll to position [13, 0]
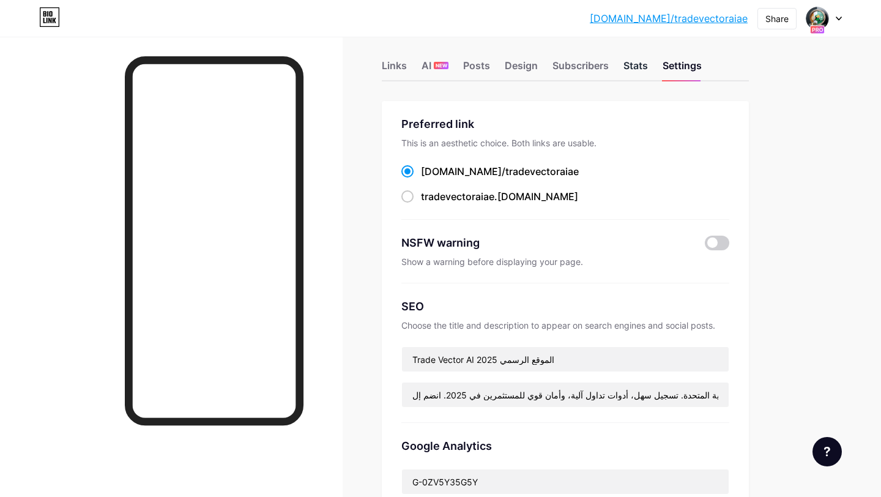
click at [632, 62] on div "Stats" at bounding box center [635, 69] width 24 height 22
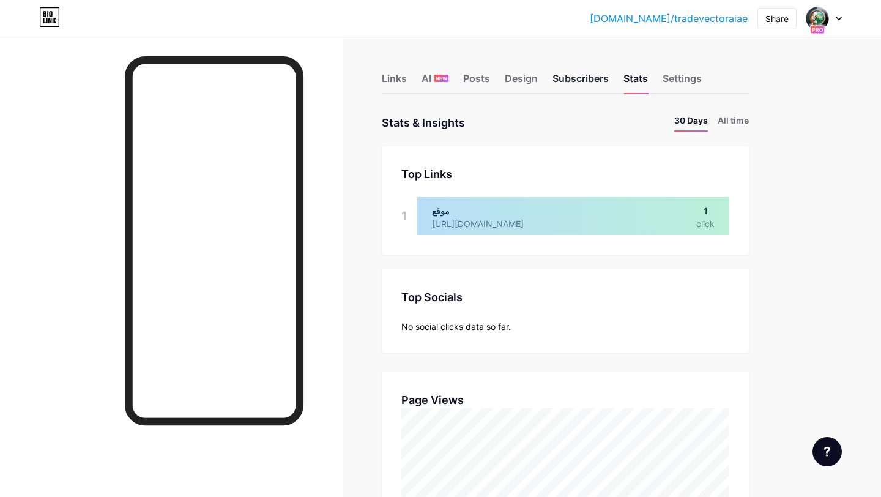
click at [566, 86] on div "Subscribers" at bounding box center [580, 82] width 56 height 22
